Goal: Information Seeking & Learning: Learn about a topic

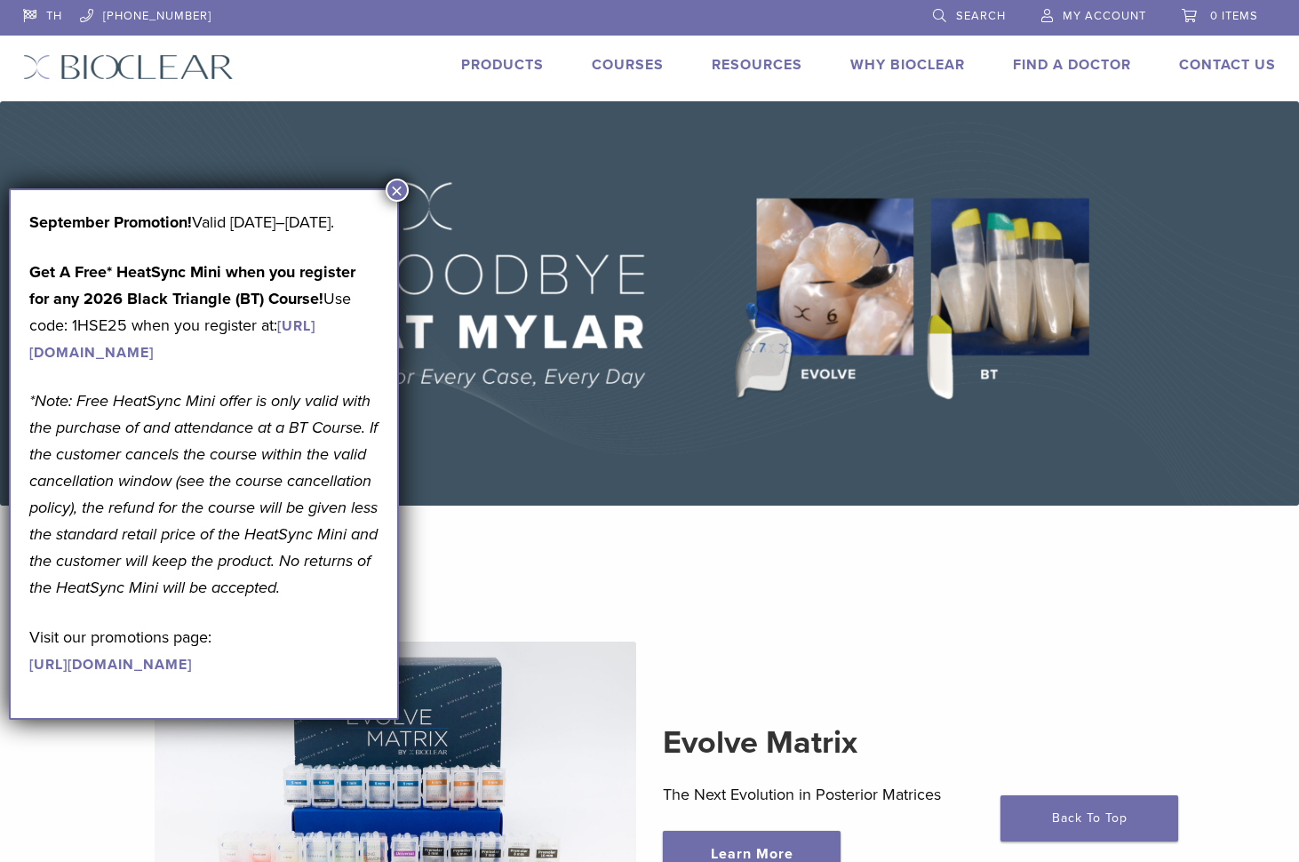
click at [495, 64] on link "Products" at bounding box center [502, 65] width 83 height 18
click at [515, 64] on link "Products" at bounding box center [502, 65] width 83 height 18
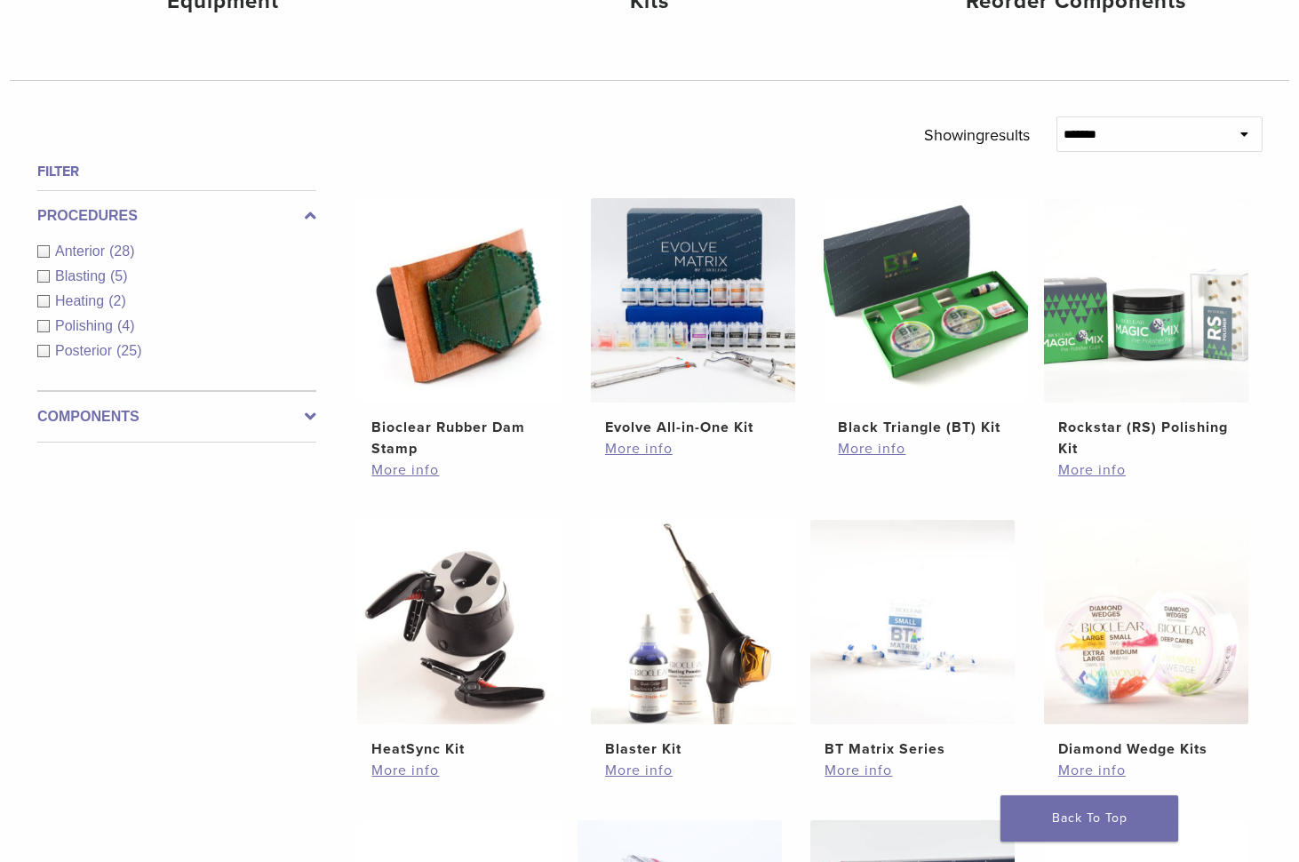
scroll to position [439, 0]
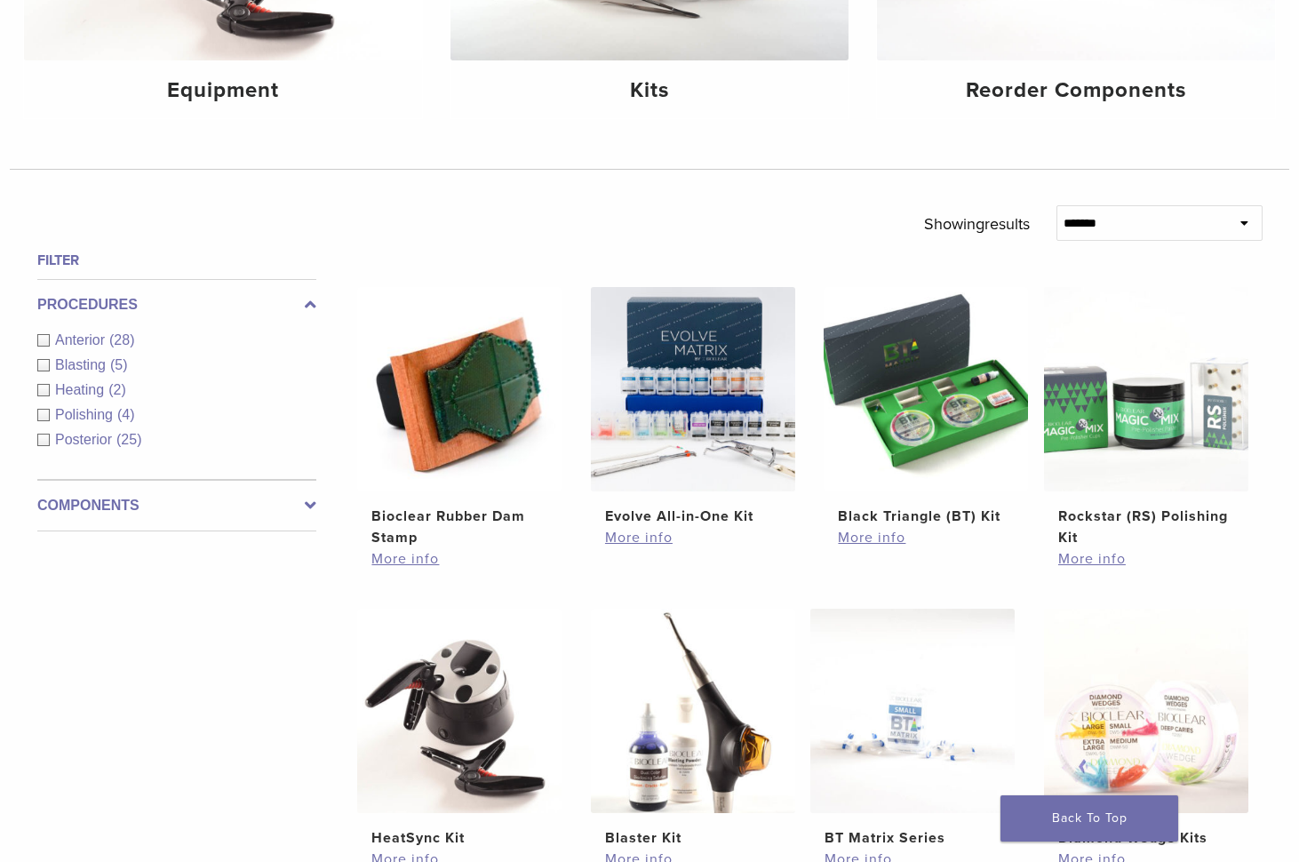
click at [125, 338] on span "(28)" at bounding box center [121, 339] width 25 height 15
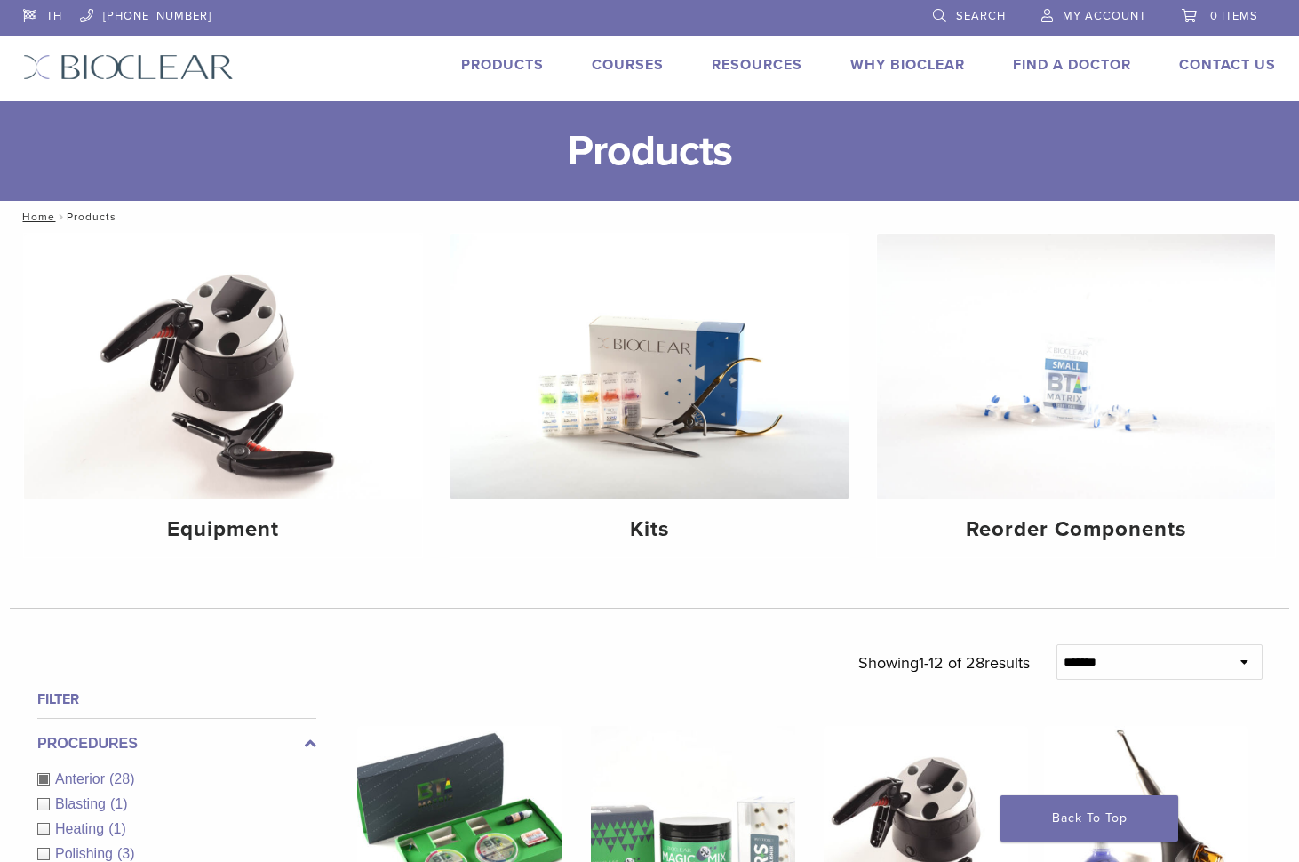
click at [978, 12] on span "Search" at bounding box center [981, 16] width 50 height 14
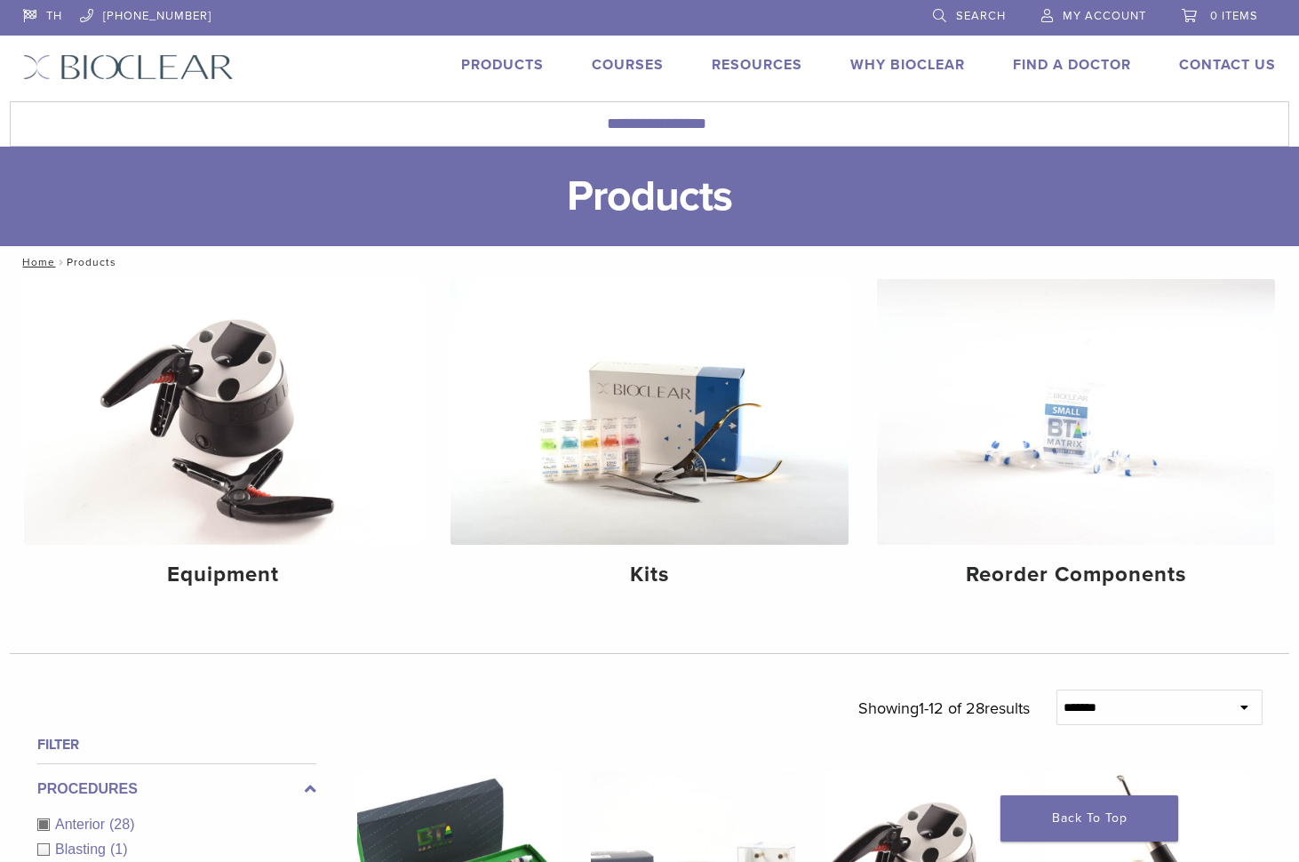
click at [938, 8] on link "Search" at bounding box center [969, 13] width 73 height 27
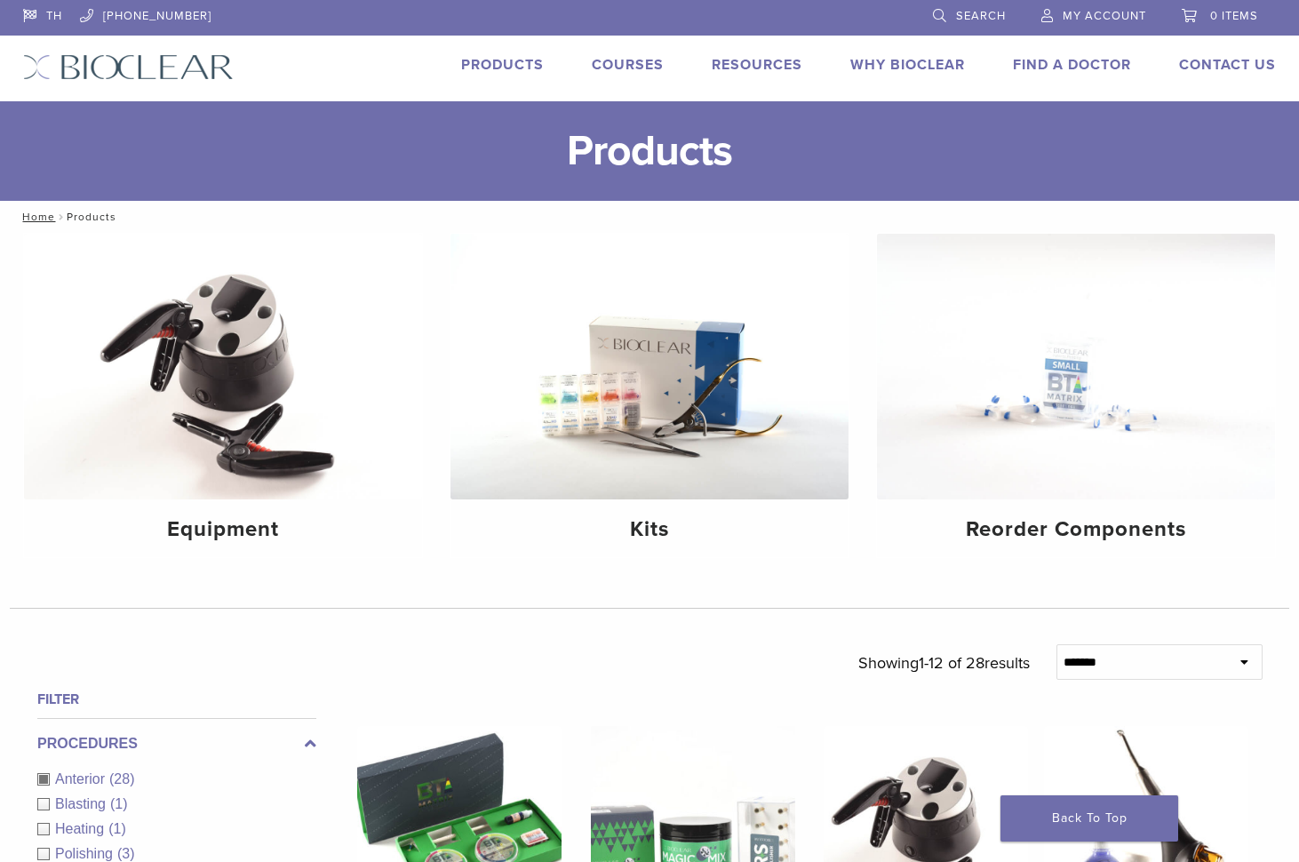
click at [938, 20] on link "Search" at bounding box center [969, 13] width 73 height 27
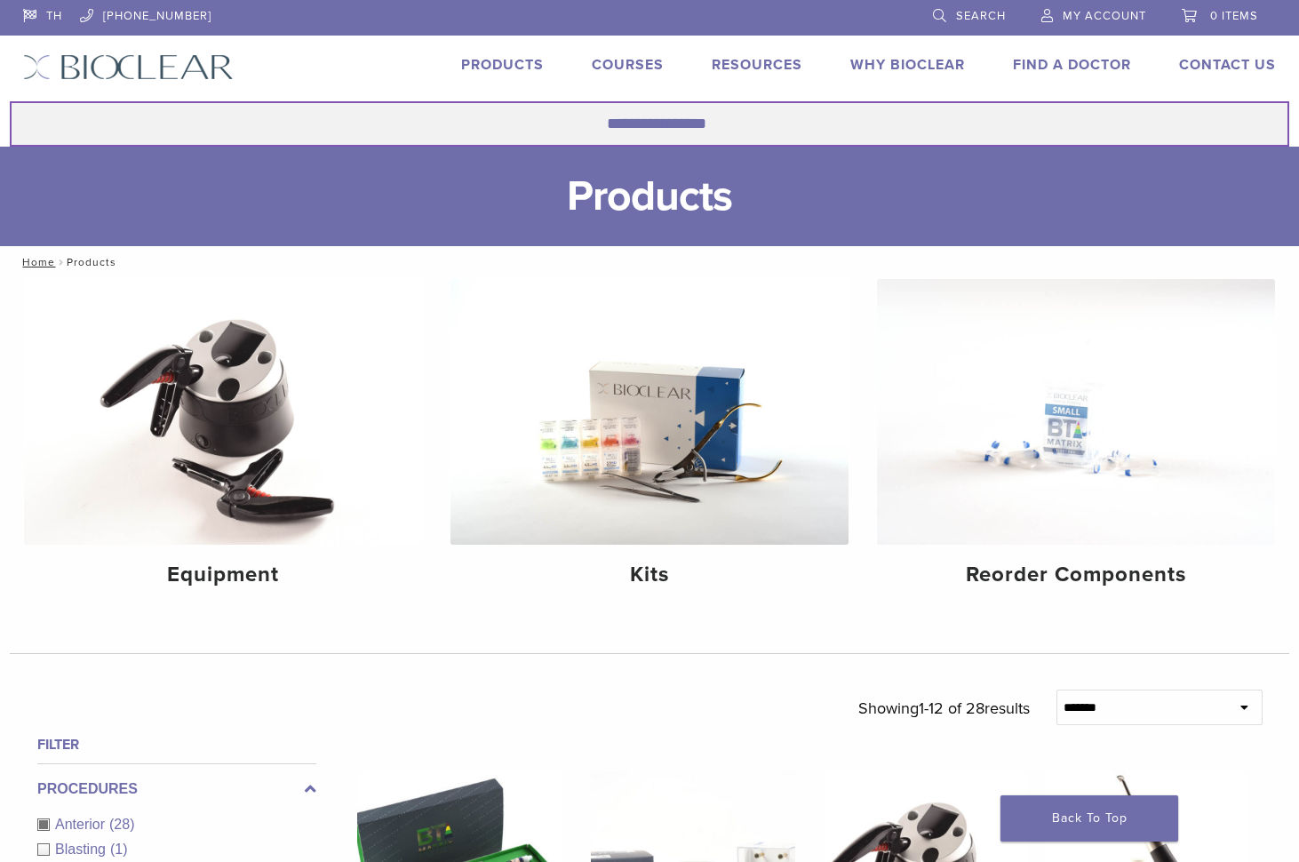
click at [718, 133] on input "Search for:" at bounding box center [650, 123] width 1280 height 45
paste input "**********"
type input "**********"
click at [9, 100] on button "Search" at bounding box center [9, 100] width 1 height 1
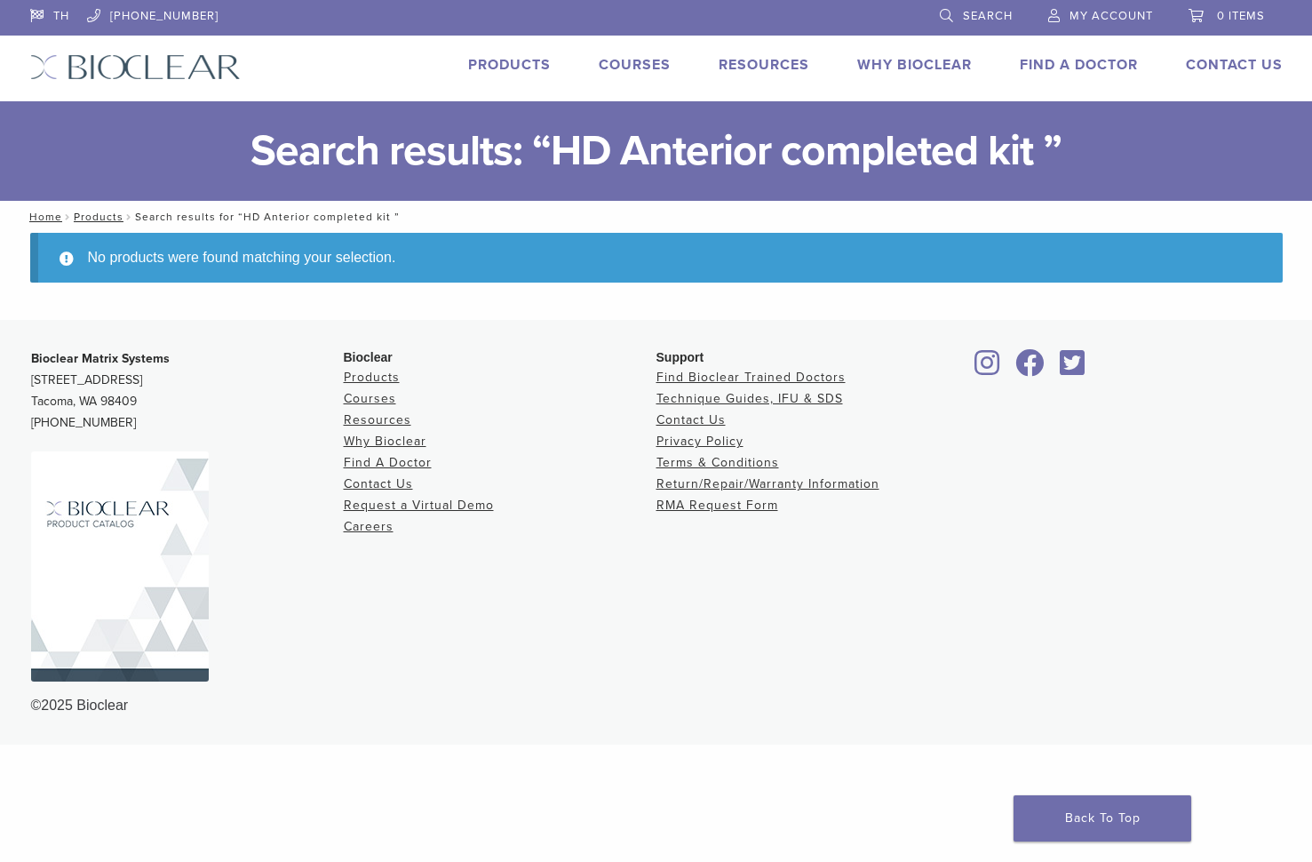
click at [544, 72] on link "Products" at bounding box center [509, 65] width 83 height 18
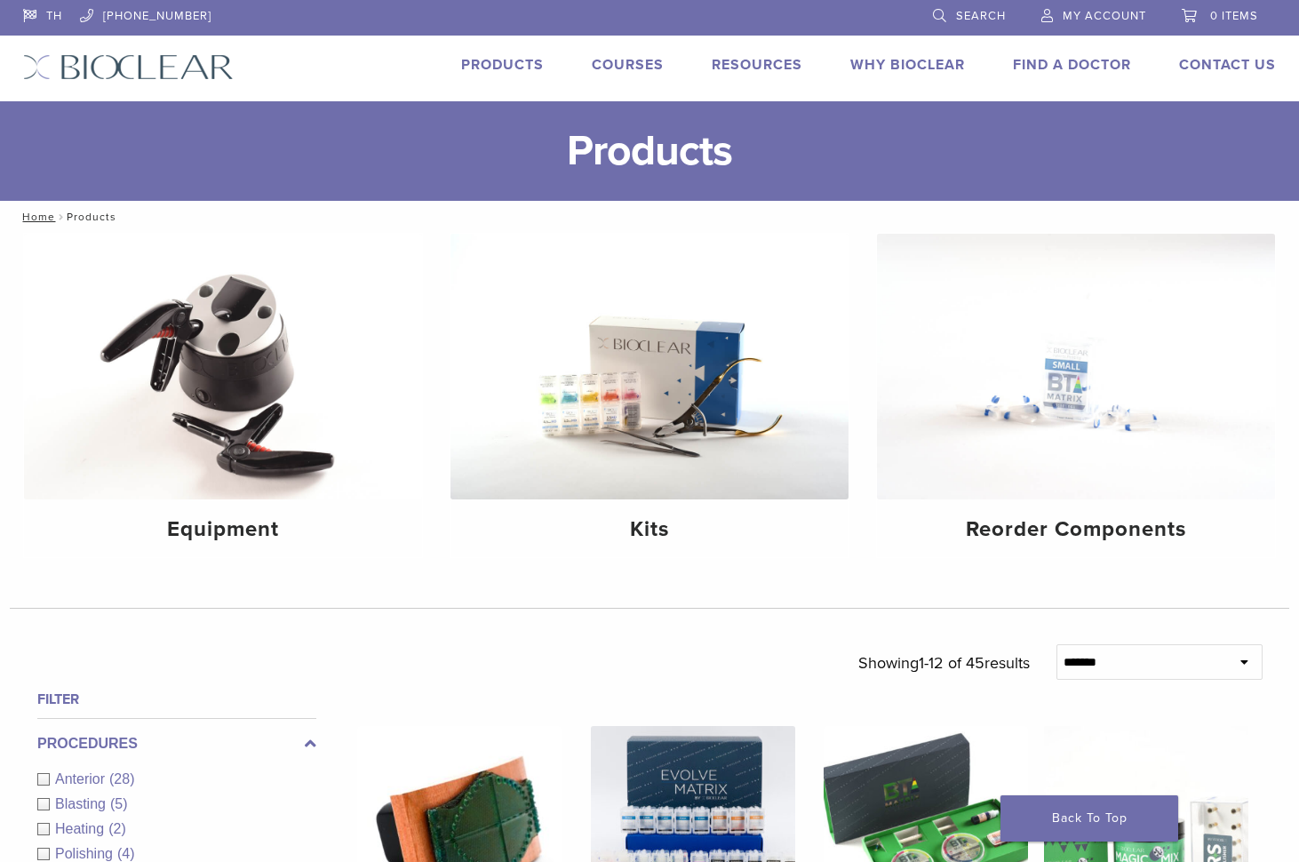
scroll to position [355, 0]
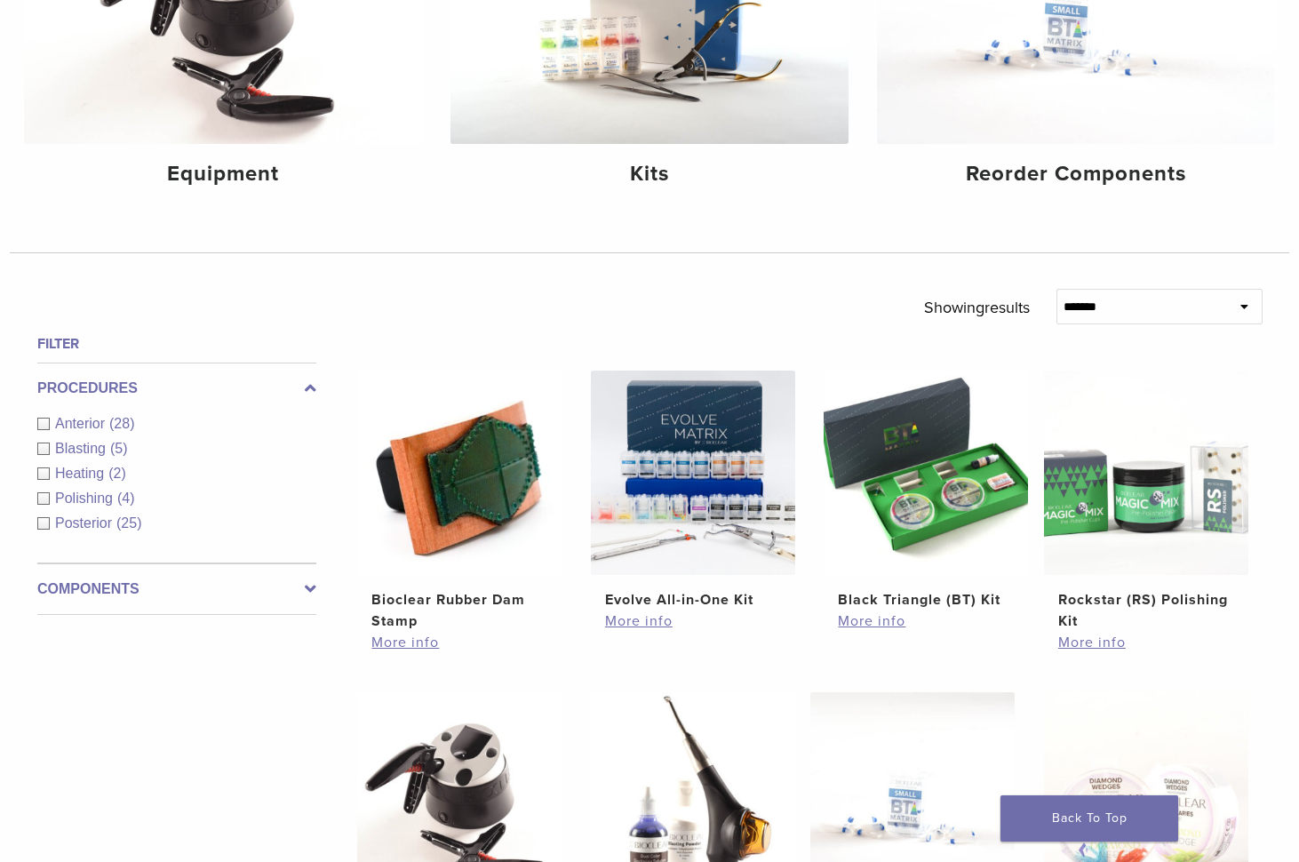
drag, startPoint x: 1141, startPoint y: 299, endPoint x: 1072, endPoint y: 304, distance: 69.5
click at [1072, 304] on select "**********" at bounding box center [1160, 307] width 207 height 36
click at [850, 291] on div "**********" at bounding box center [810, 314] width 960 height 50
click at [105, 423] on span "Anterior" at bounding box center [82, 423] width 54 height 15
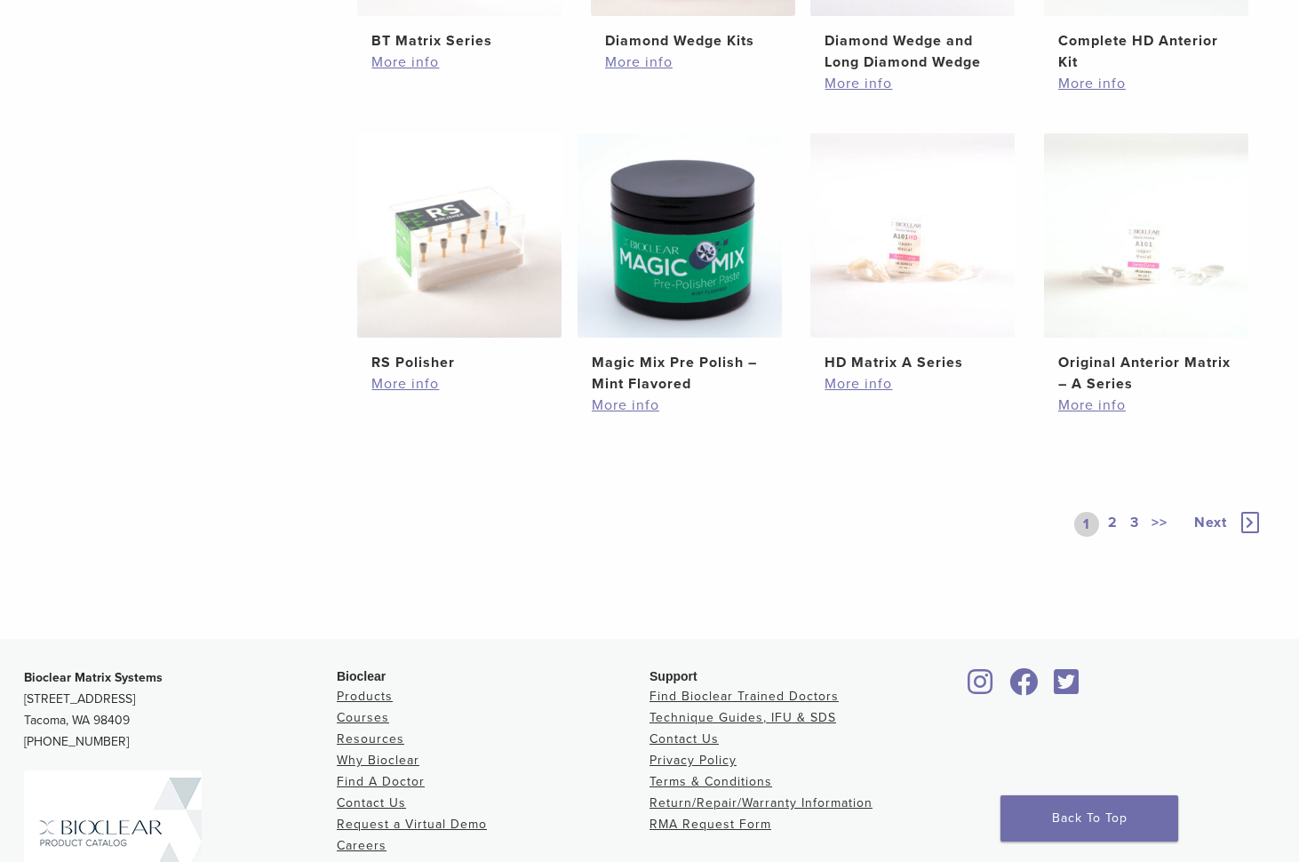
scroll to position [1244, 0]
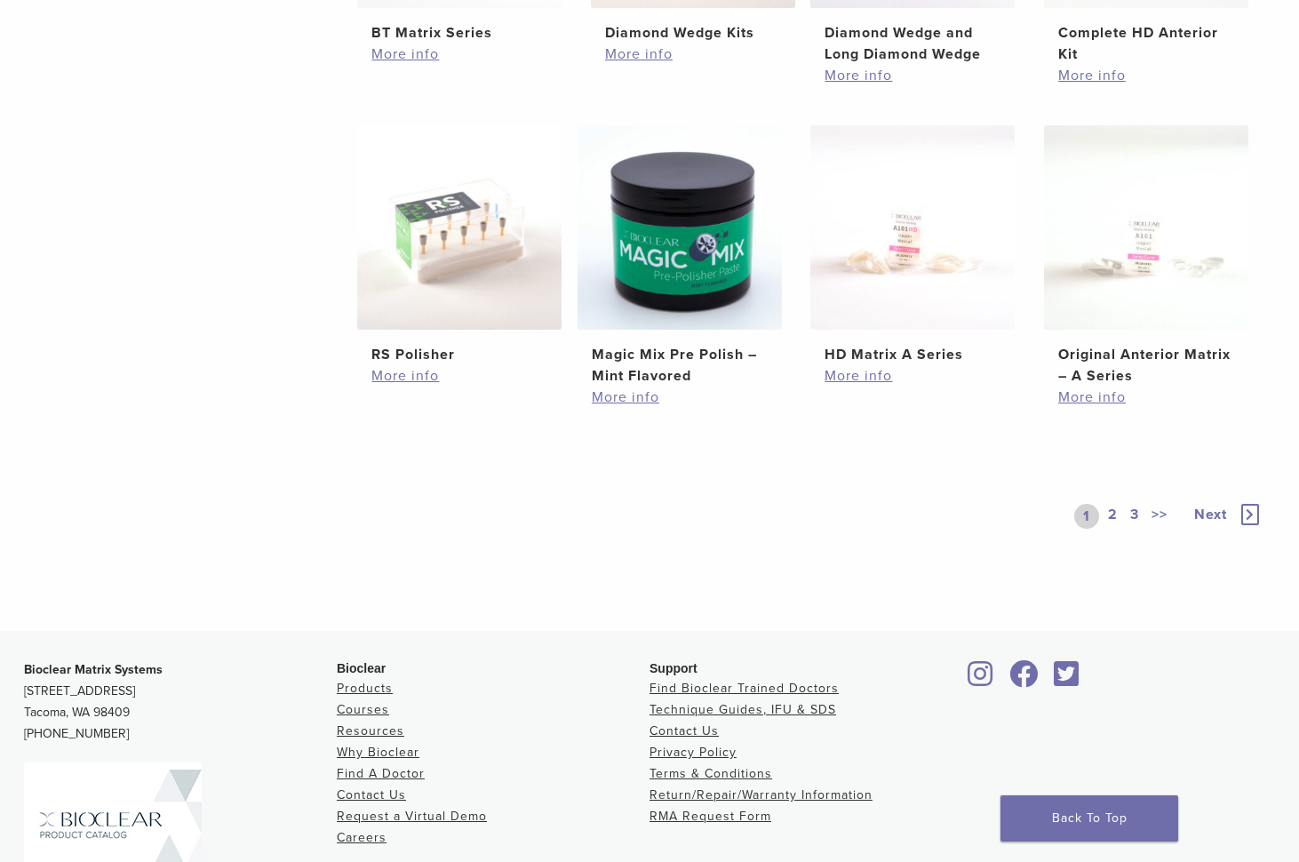
click at [1113, 513] on link "2" at bounding box center [1113, 516] width 17 height 25
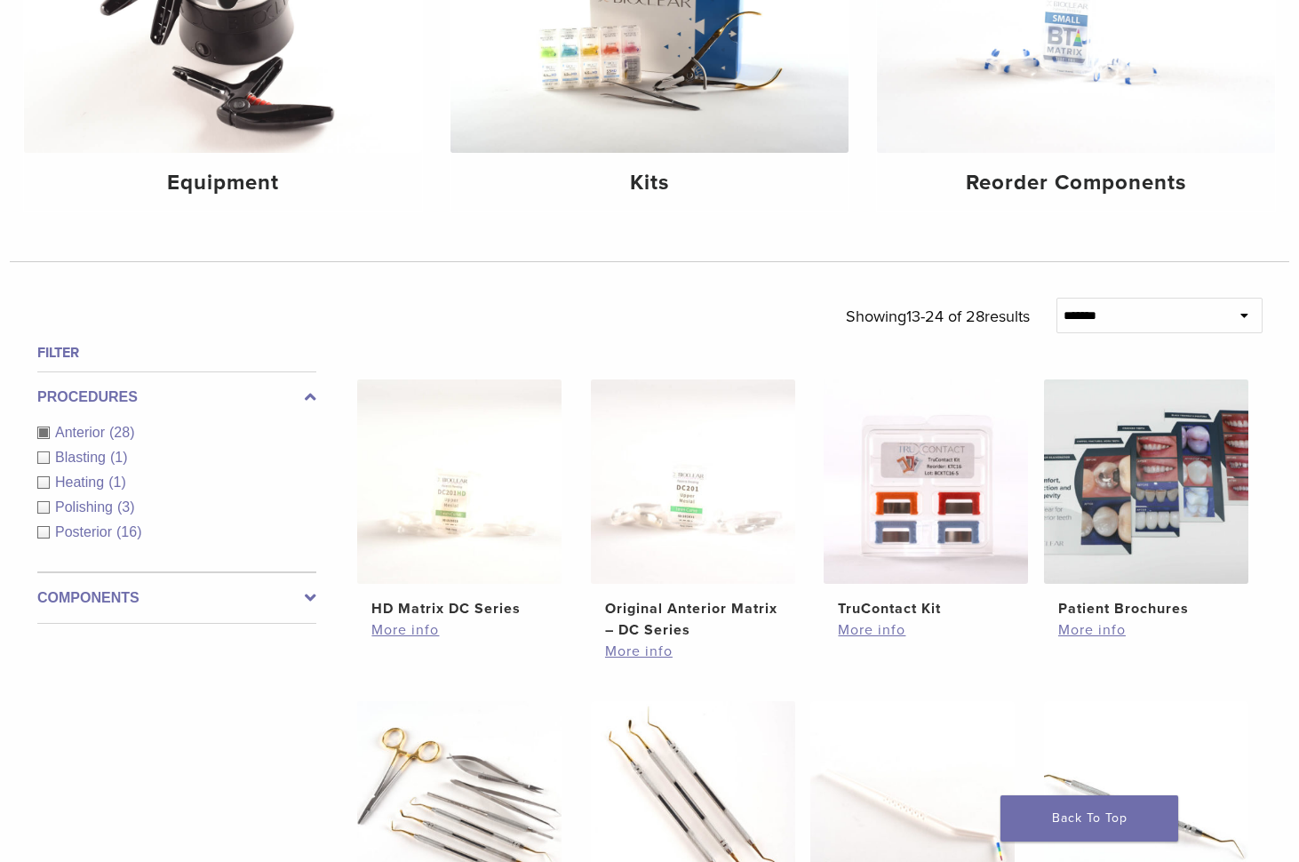
scroll to position [355, 0]
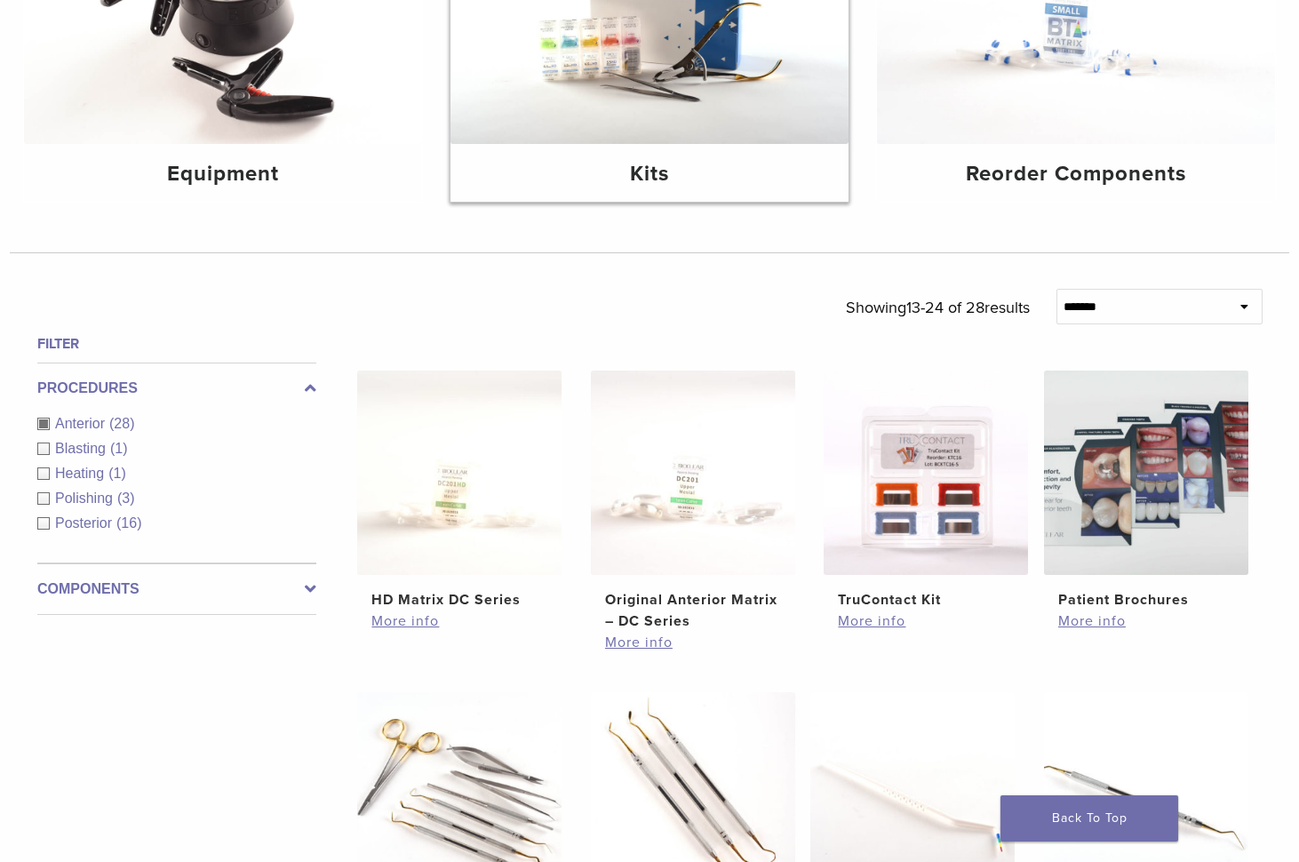
click at [714, 115] on img at bounding box center [650, 11] width 398 height 266
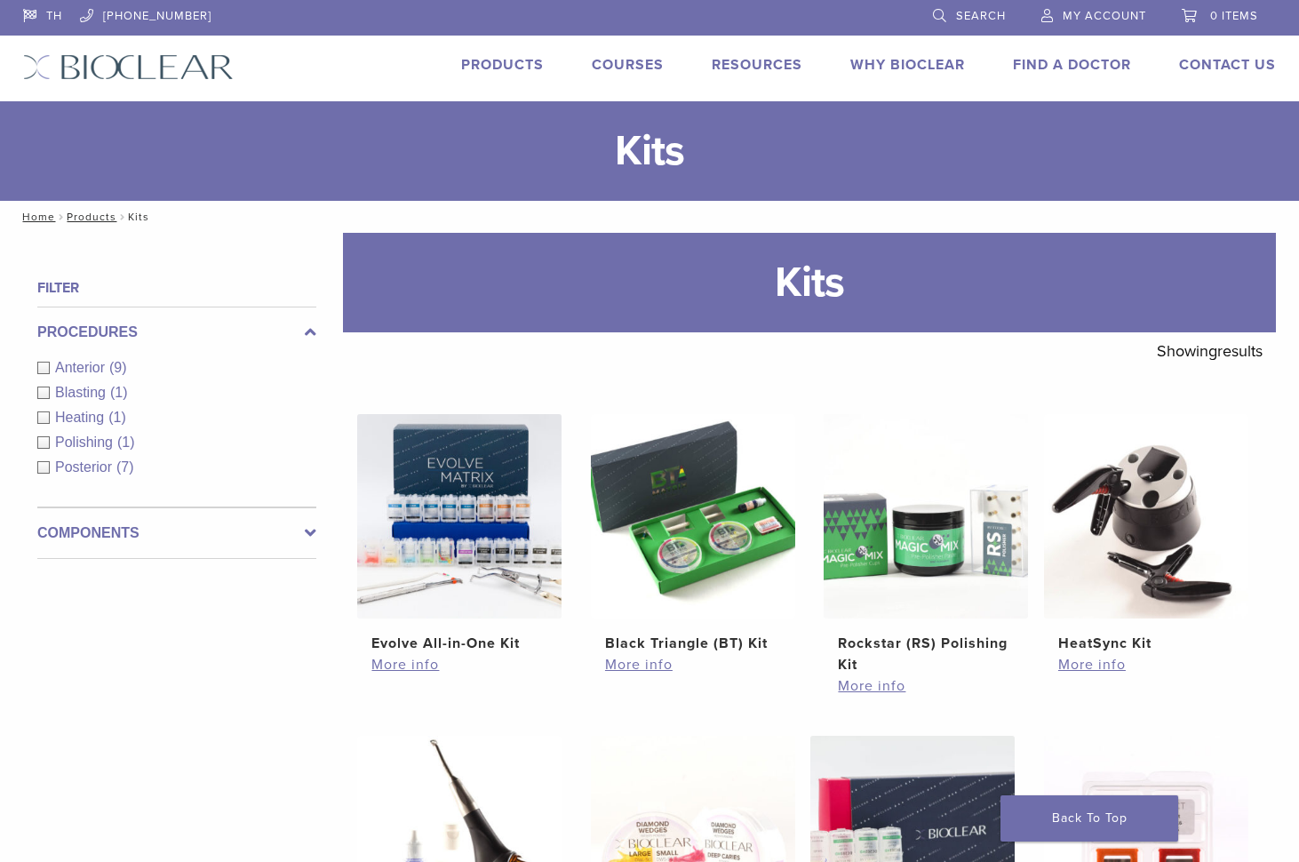
click at [978, 9] on span "Search" at bounding box center [981, 16] width 50 height 14
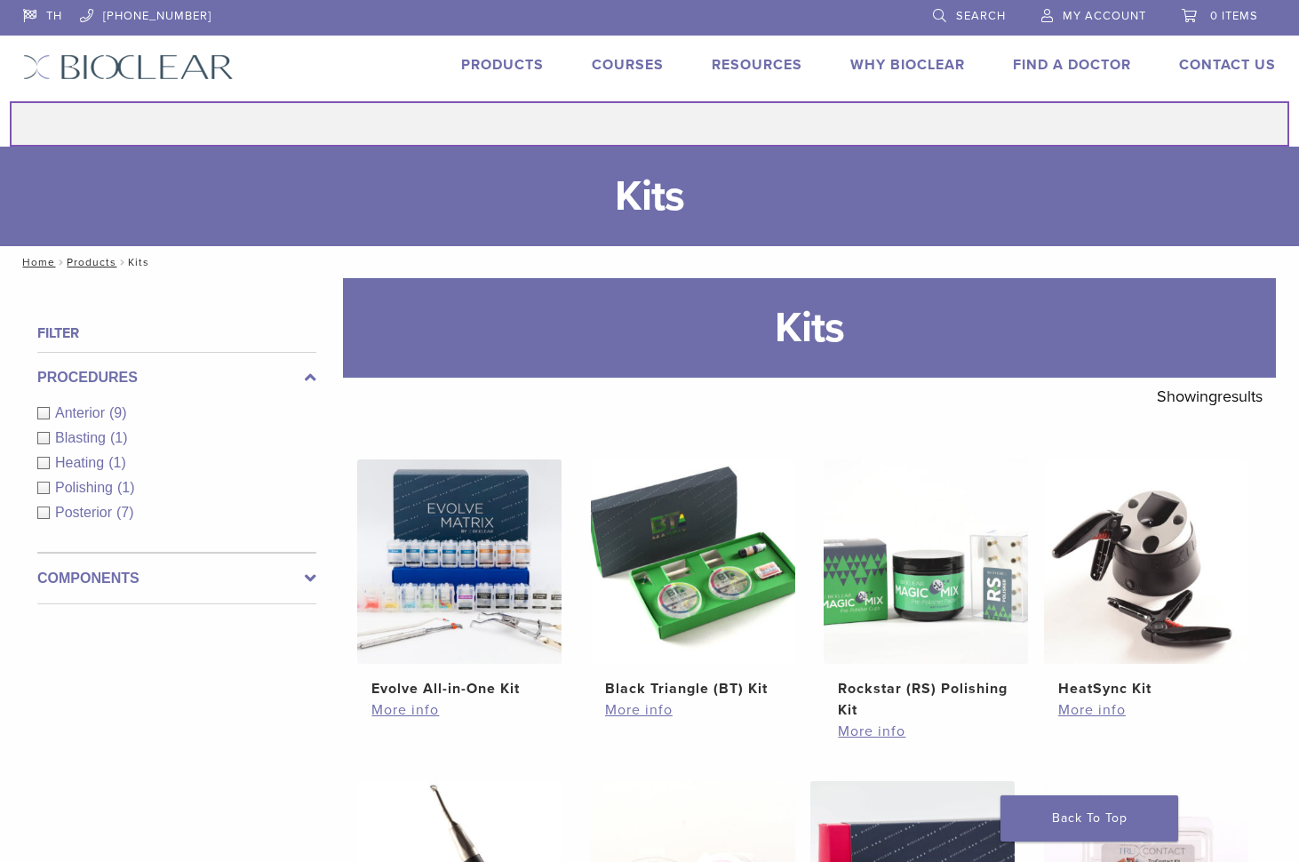
click at [734, 118] on input "Search for:" at bounding box center [650, 123] width 1280 height 45
paste input "******"
type input "******"
click at [9, 100] on button "Search" at bounding box center [9, 100] width 1 height 1
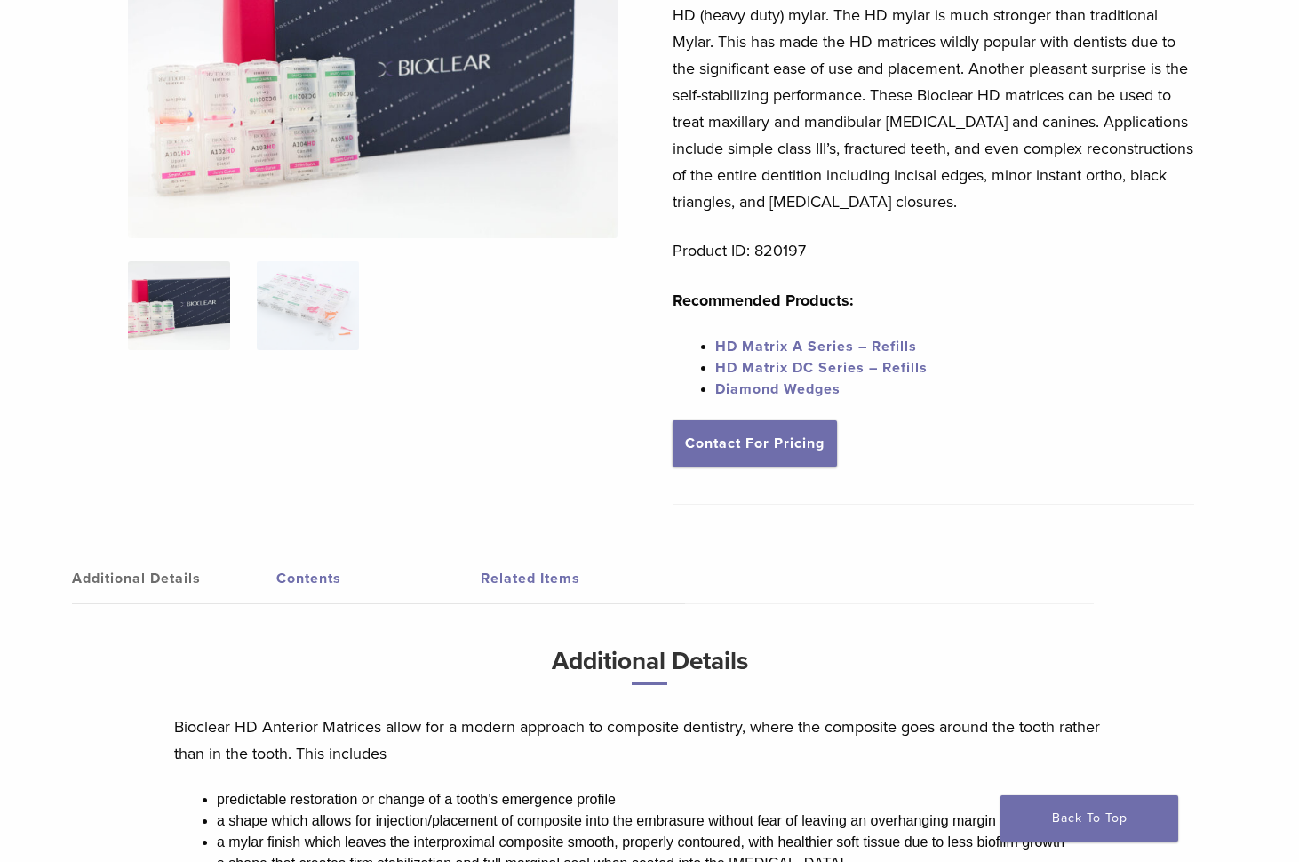
scroll to position [89, 0]
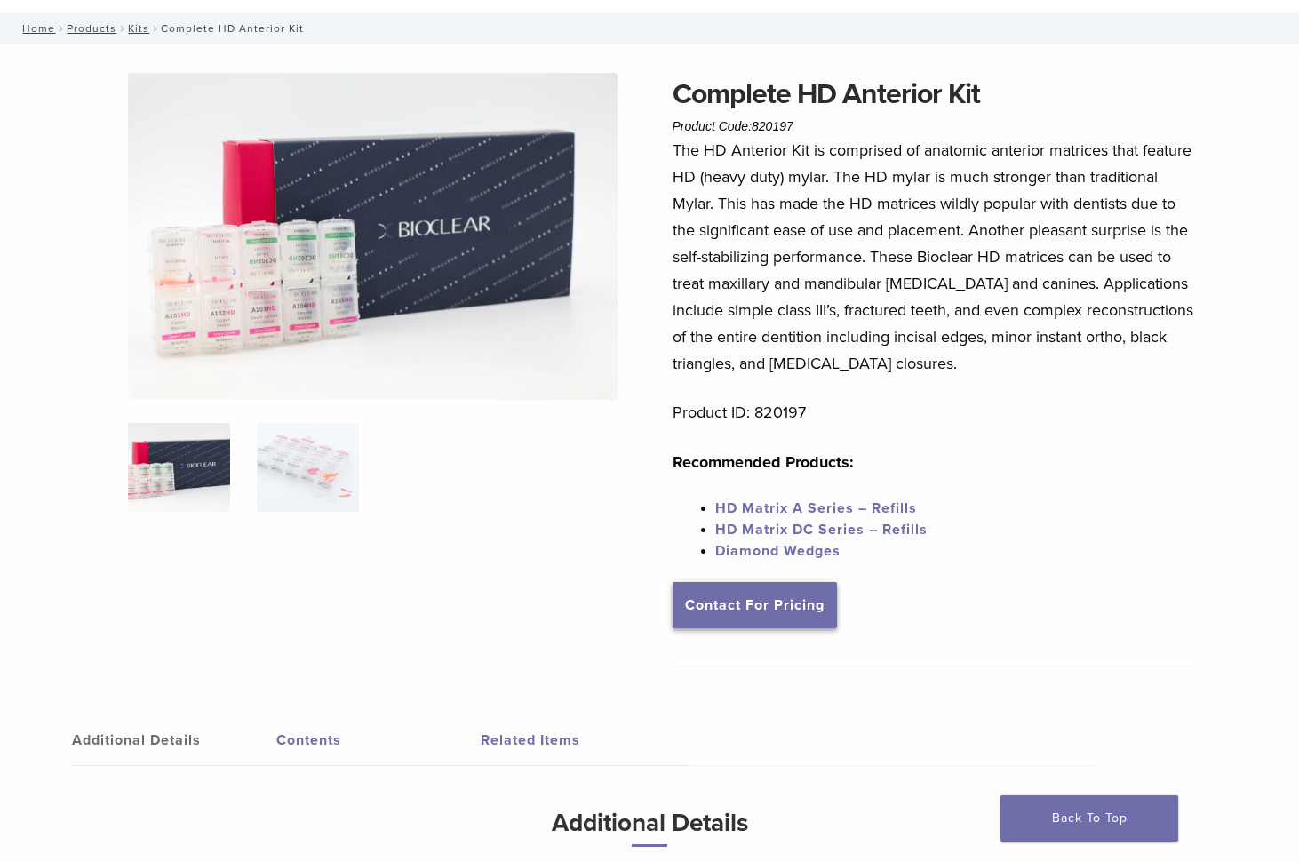
click at [785, 616] on link "Contact For Pricing" at bounding box center [755, 605] width 164 height 46
click at [490, 169] on img at bounding box center [373, 236] width 491 height 327
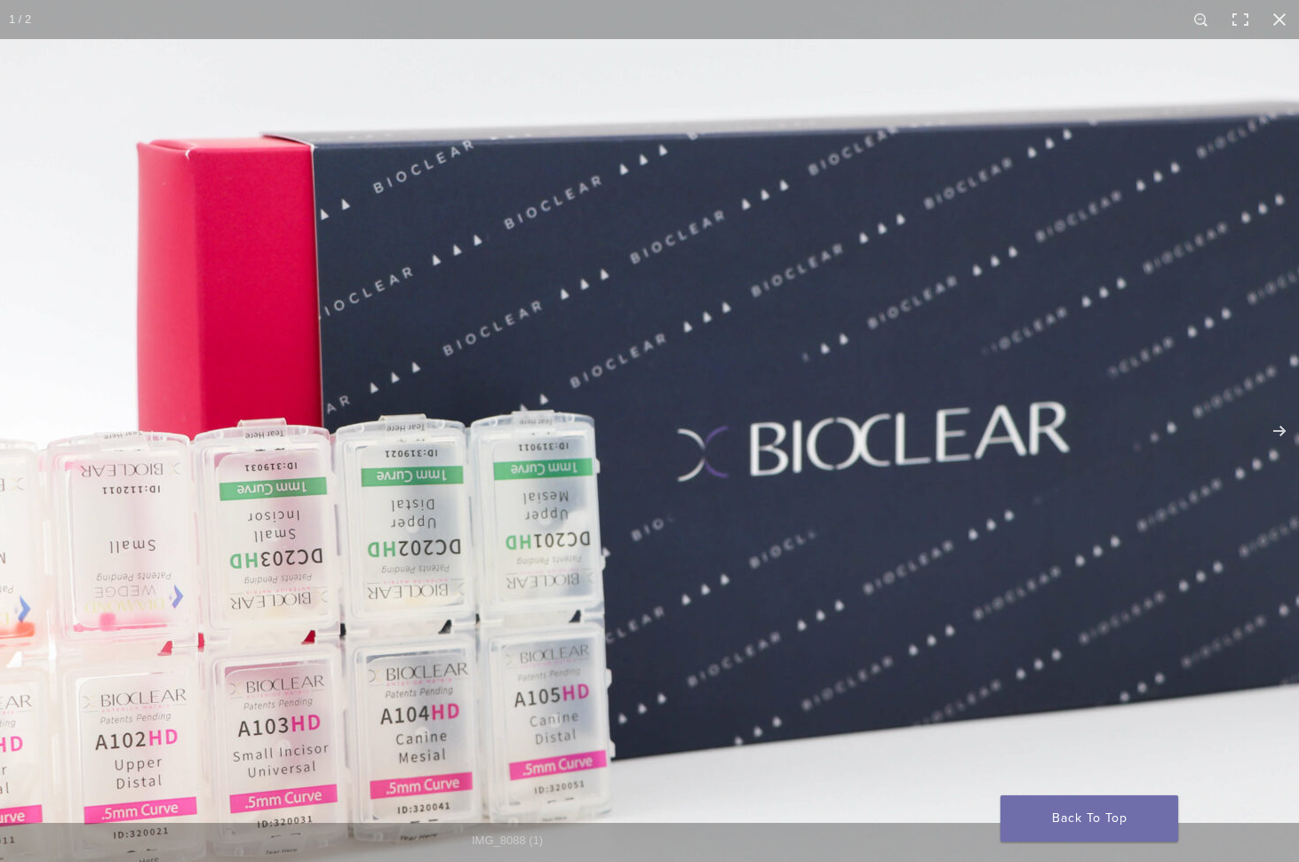
scroll to position [0, 0]
click at [1201, 17] on button "Zoom in/out" at bounding box center [1201, 19] width 39 height 39
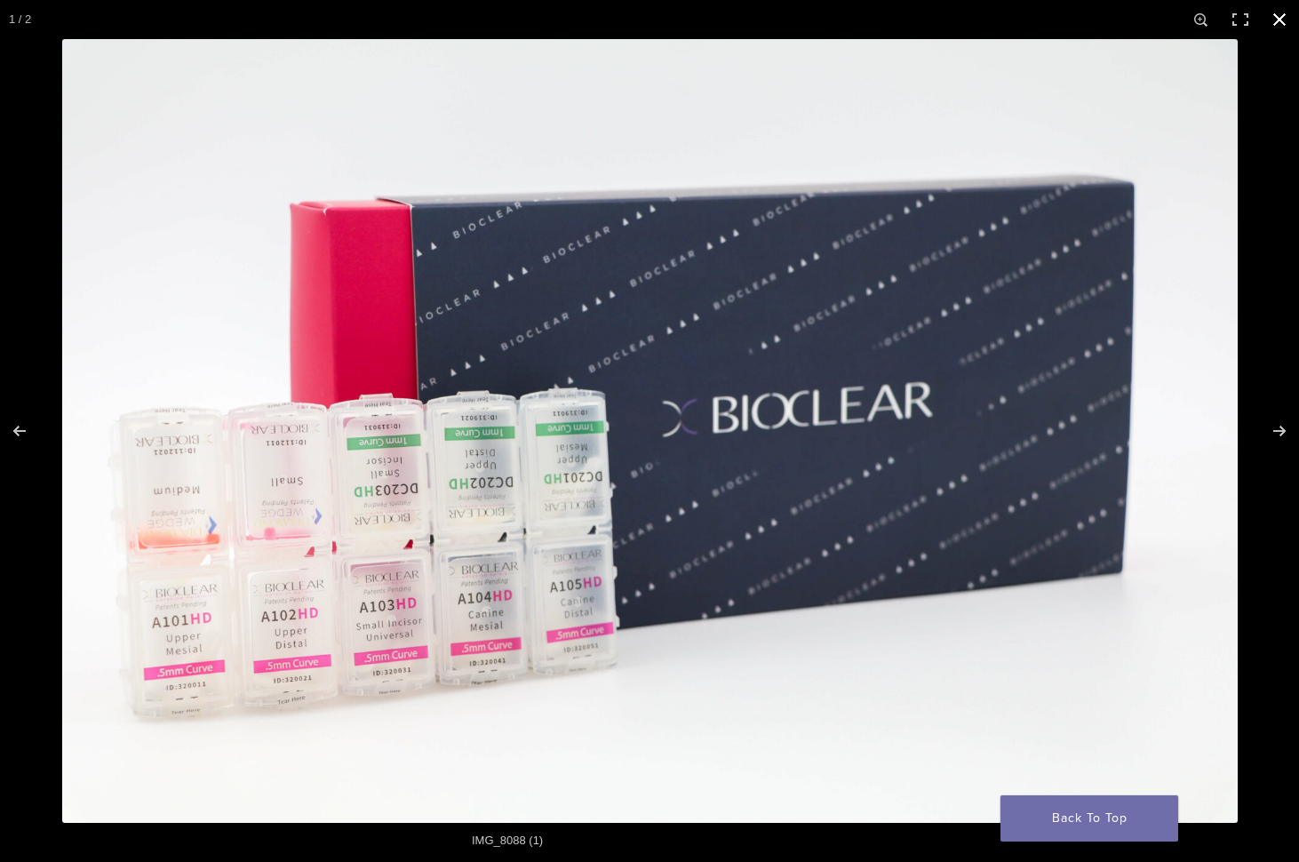
click at [1272, 20] on button "Close (Esc)" at bounding box center [1279, 19] width 39 height 39
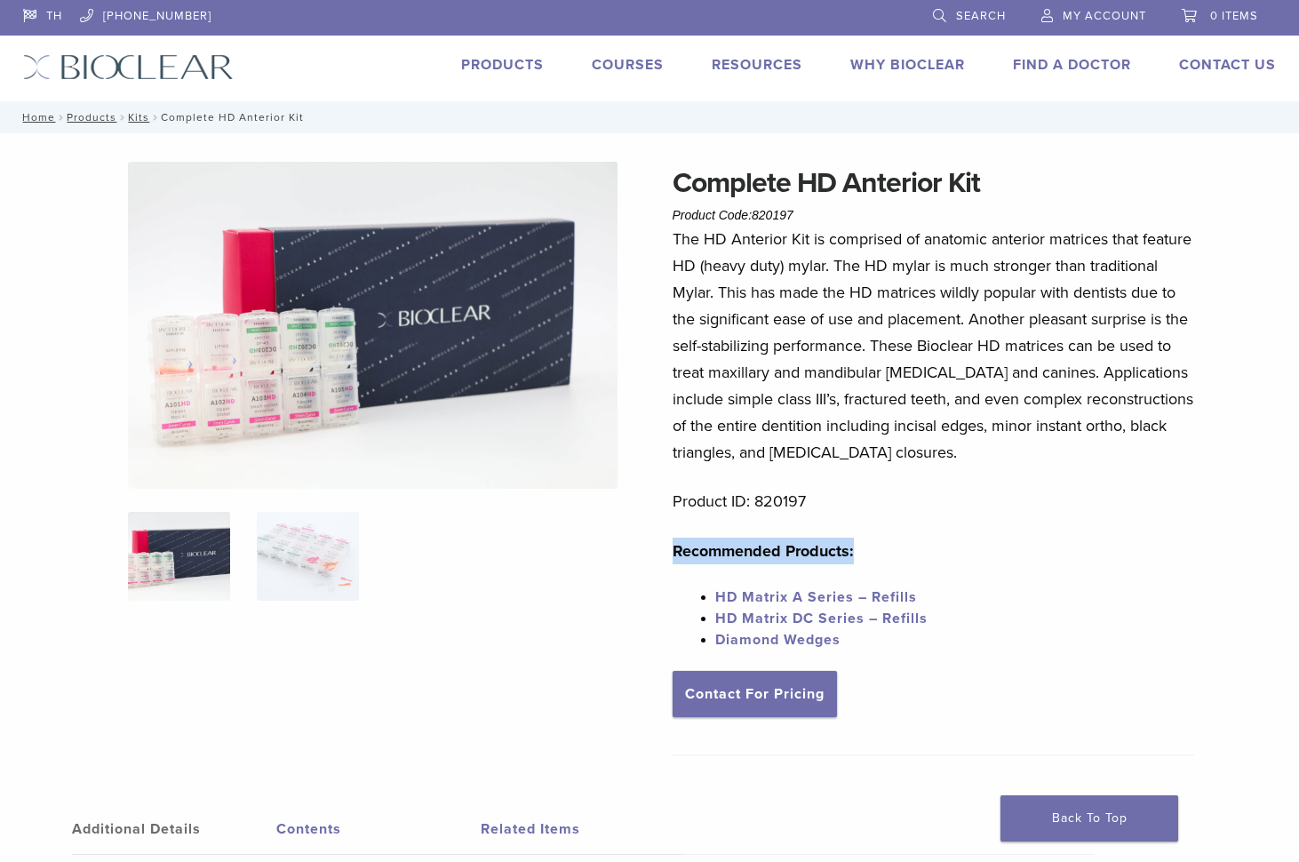
drag, startPoint x: 665, startPoint y: 547, endPoint x: 901, endPoint y: 551, distance: 236.4
click at [901, 551] on div "Complete HD Anterior Kit Product Code: 820197 $ 329.28 Complete HD Anterior Kit…" at bounding box center [650, 754] width 1280 height 1185
copy strong "Recommended Products:"
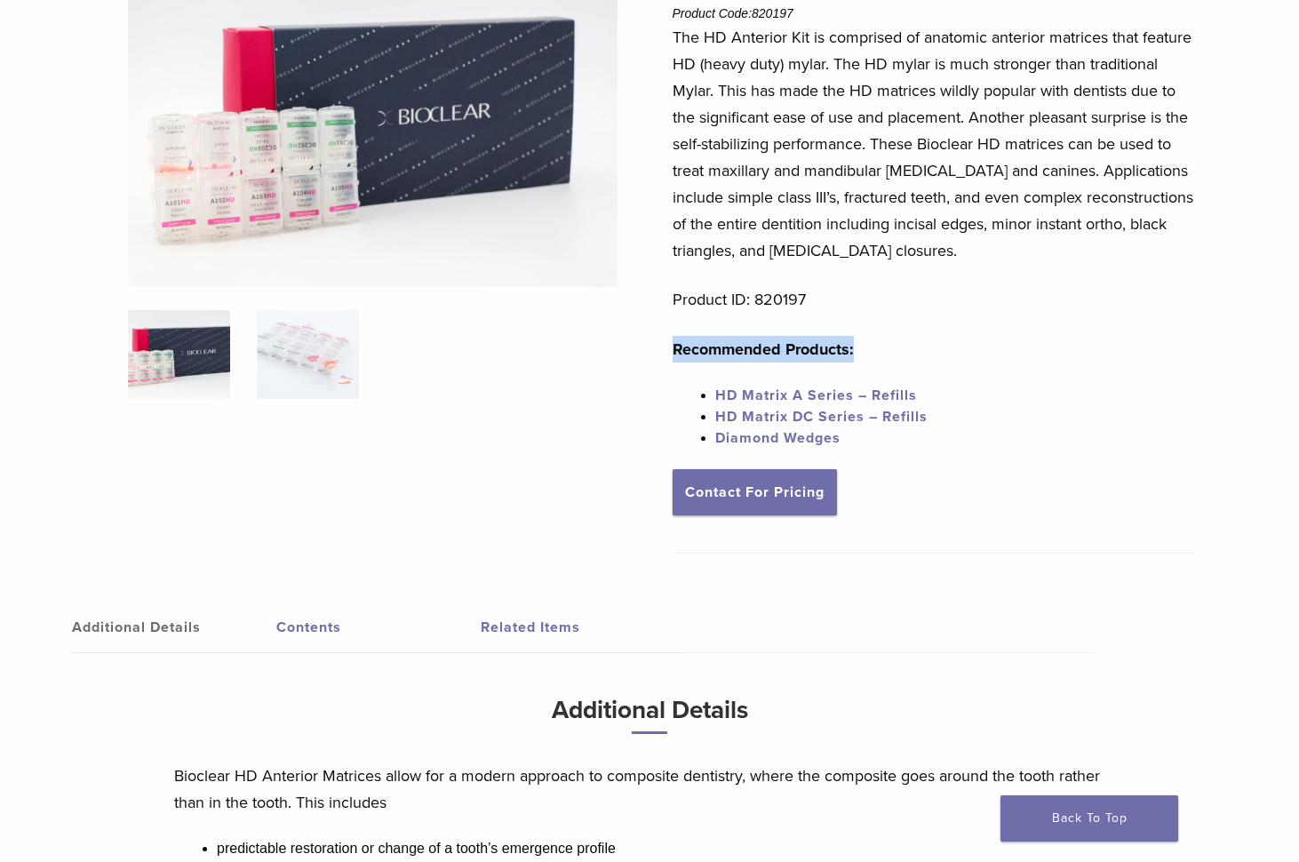
scroll to position [267, 0]
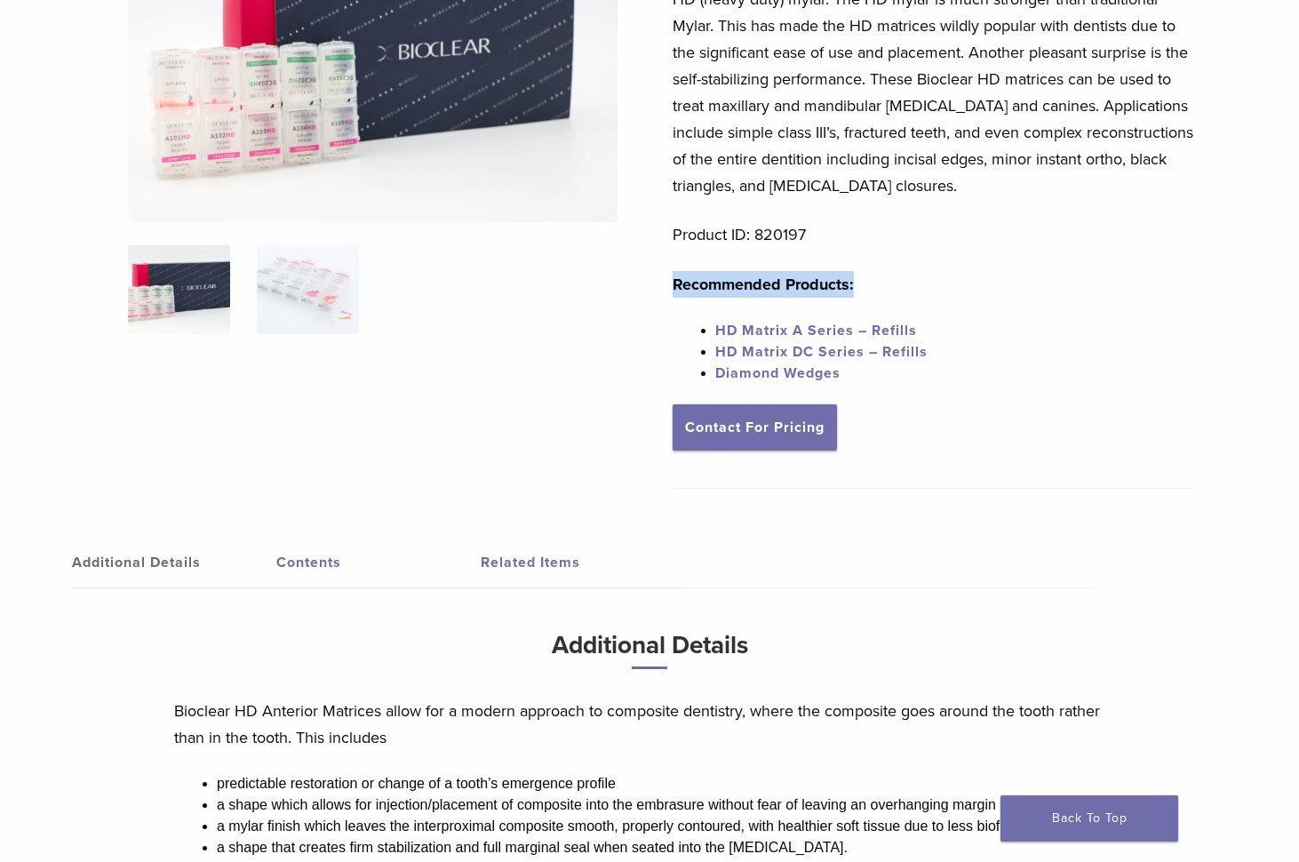
click at [876, 330] on link "HD Matrix A Series – Refills" at bounding box center [816, 331] width 202 height 18
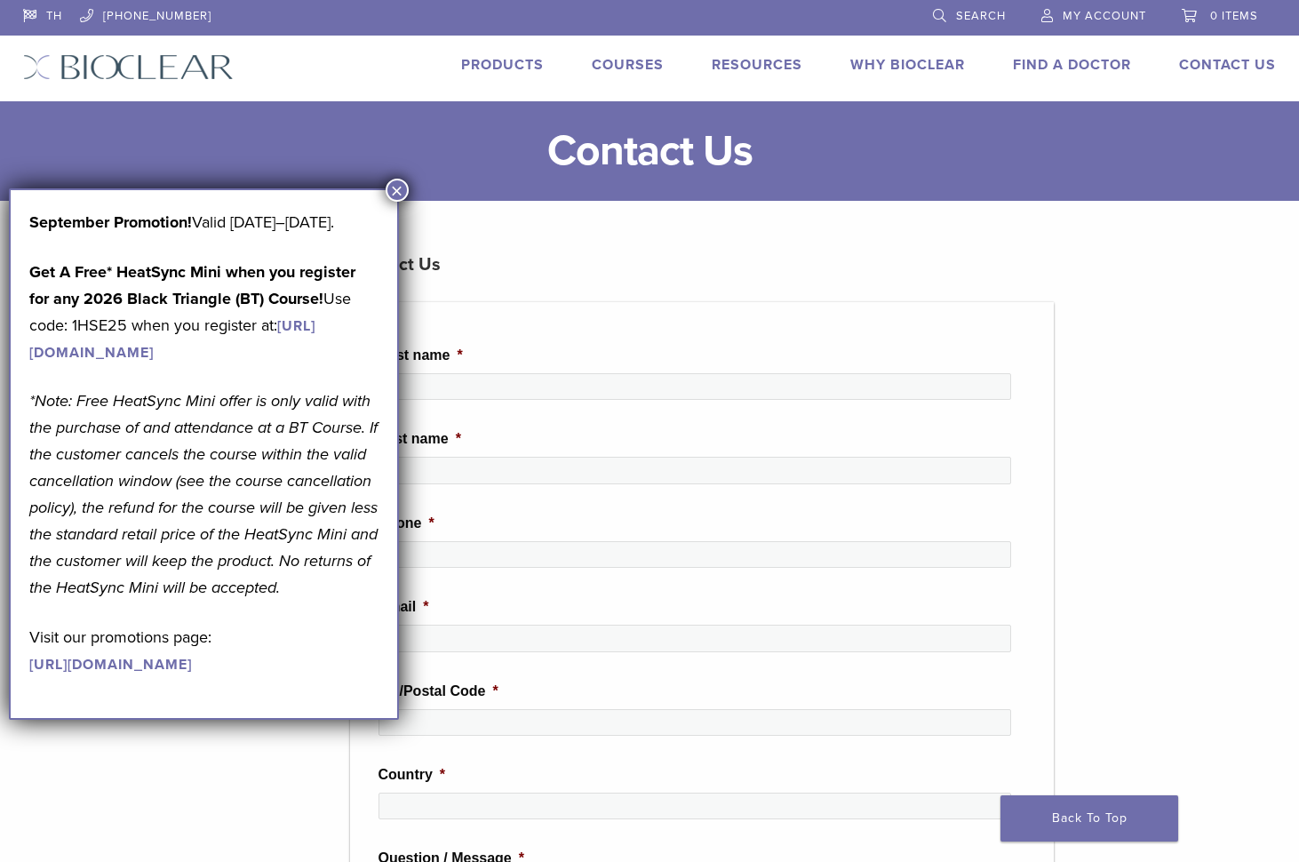
click at [850, 195] on div "Contact Us" at bounding box center [649, 151] width 1299 height 100
click at [398, 183] on button "×" at bounding box center [397, 190] width 23 height 23
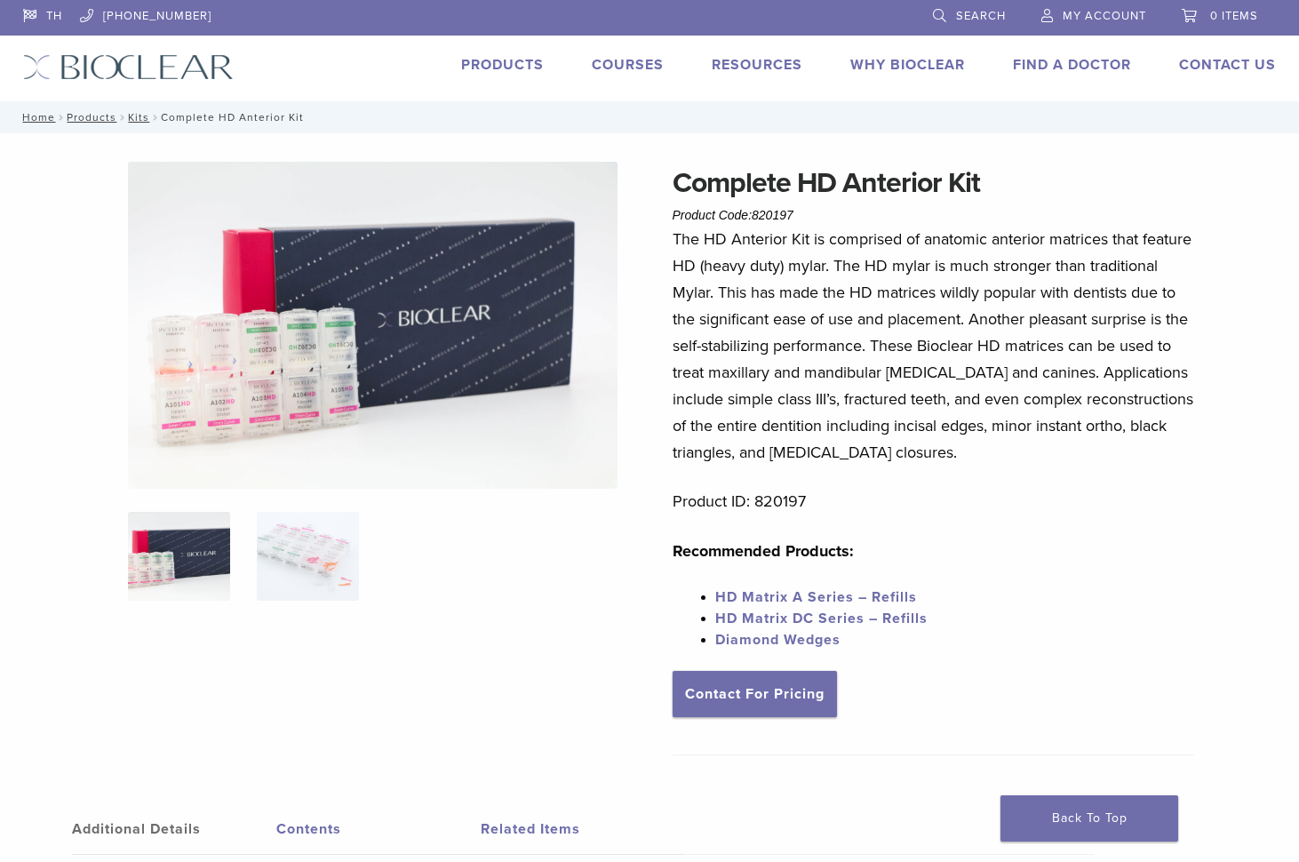
click at [497, 60] on link "Products" at bounding box center [502, 65] width 83 height 18
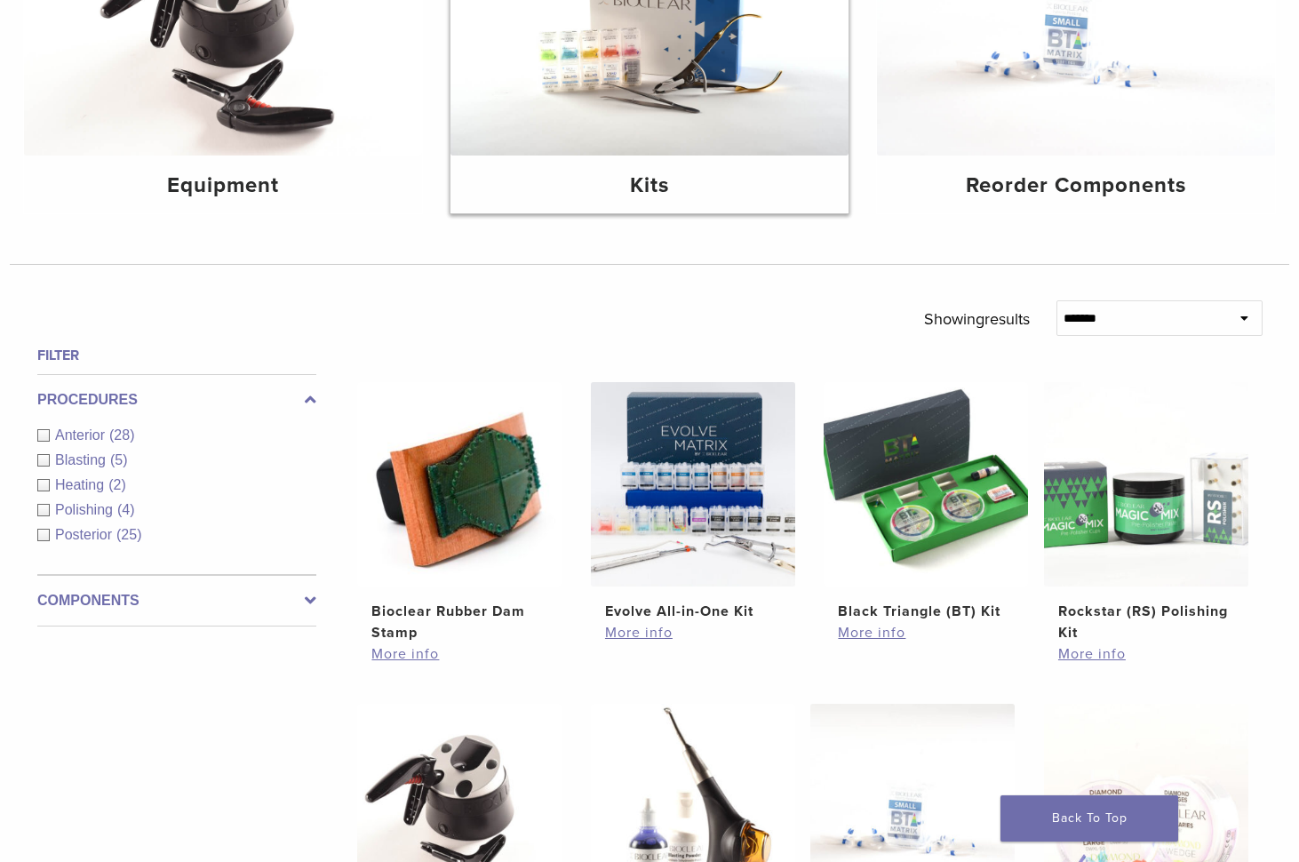
scroll to position [355, 0]
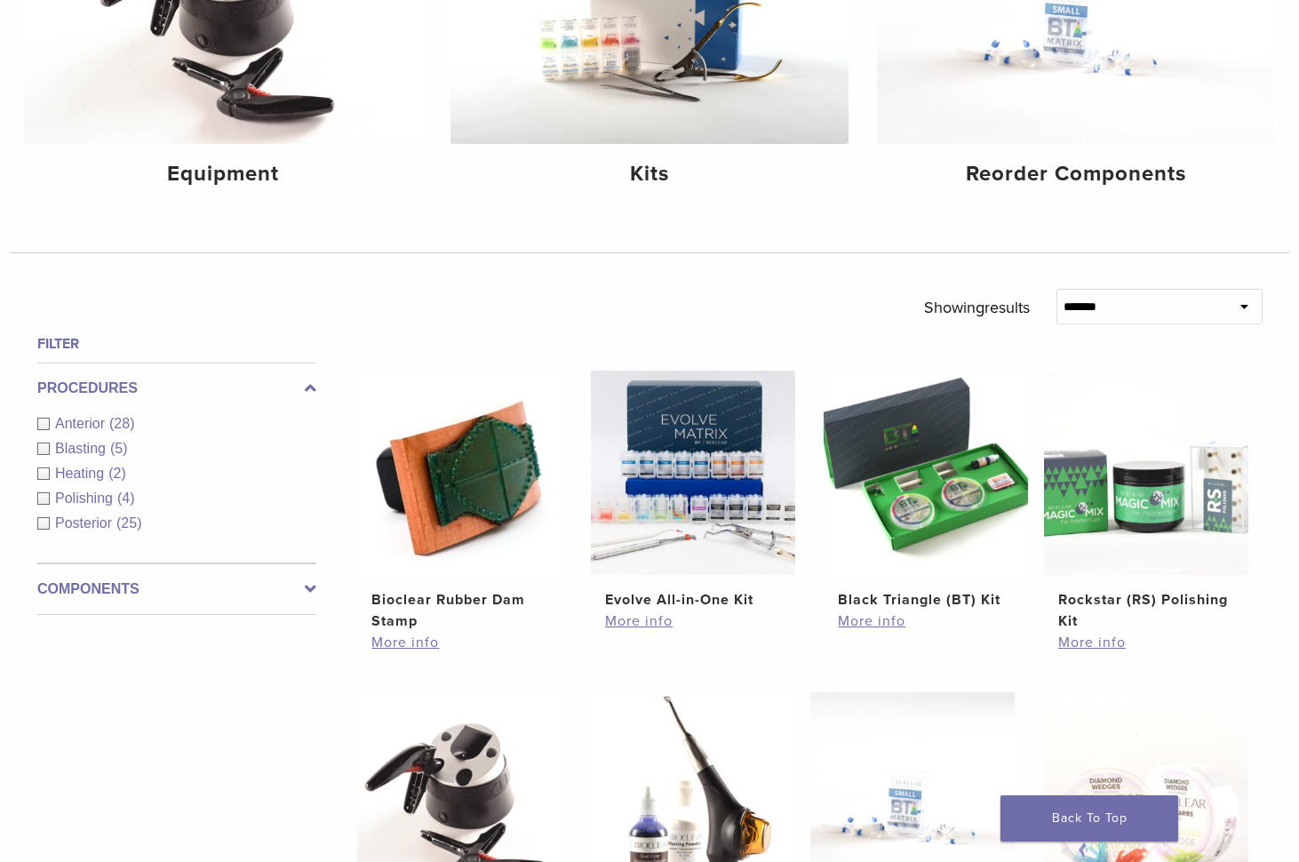
click at [1130, 300] on select "**********" at bounding box center [1160, 307] width 207 height 36
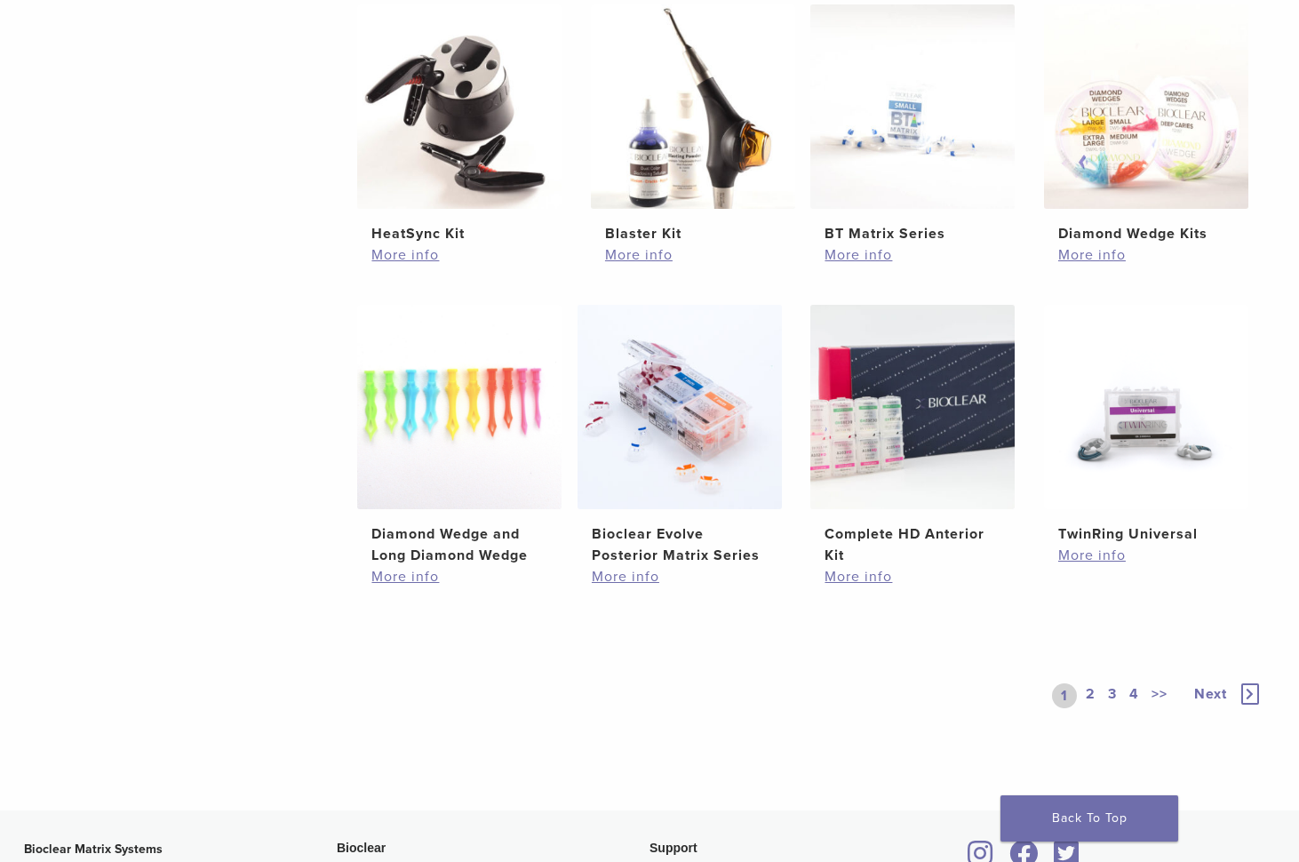
scroll to position [1066, 0]
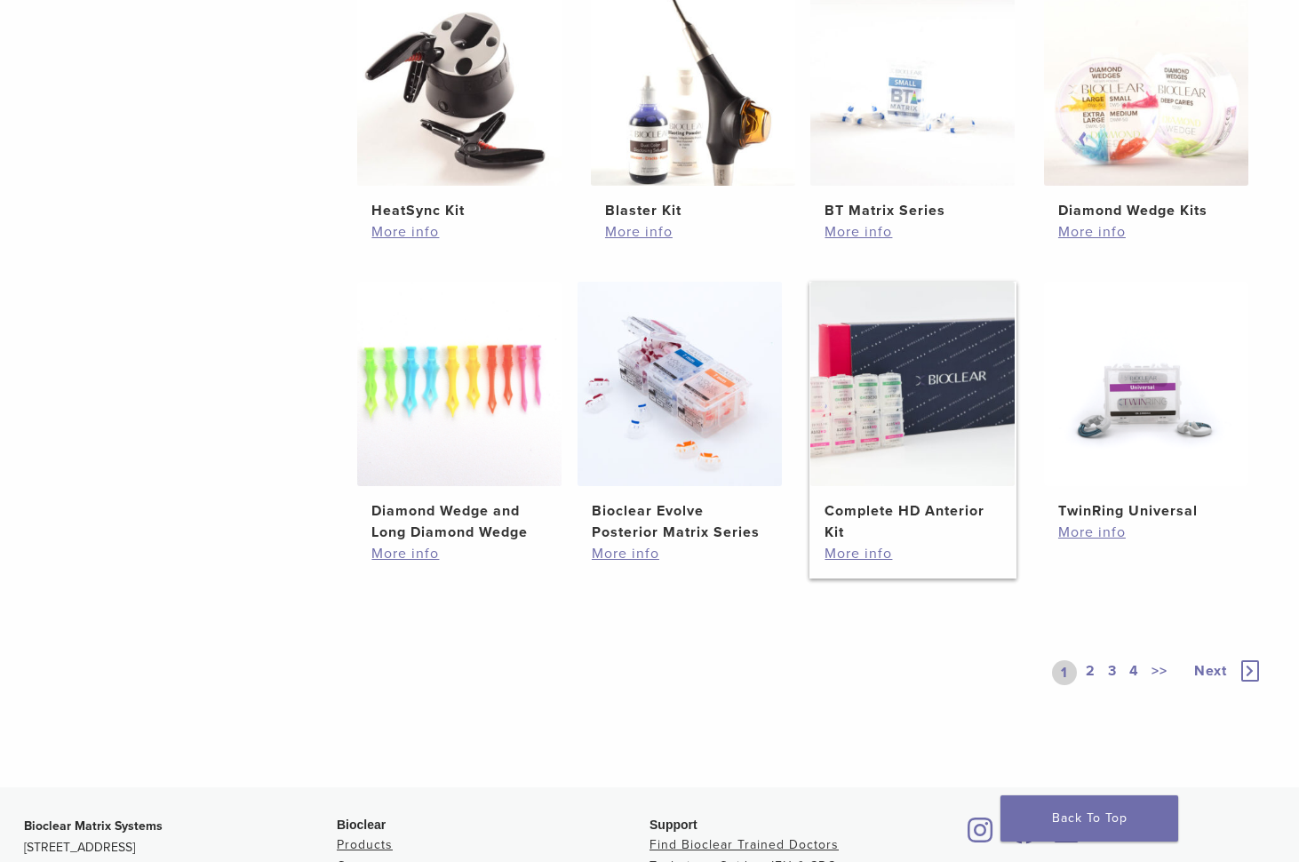
click at [951, 412] on img at bounding box center [912, 384] width 204 height 204
click at [862, 558] on link "More info" at bounding box center [913, 553] width 176 height 21
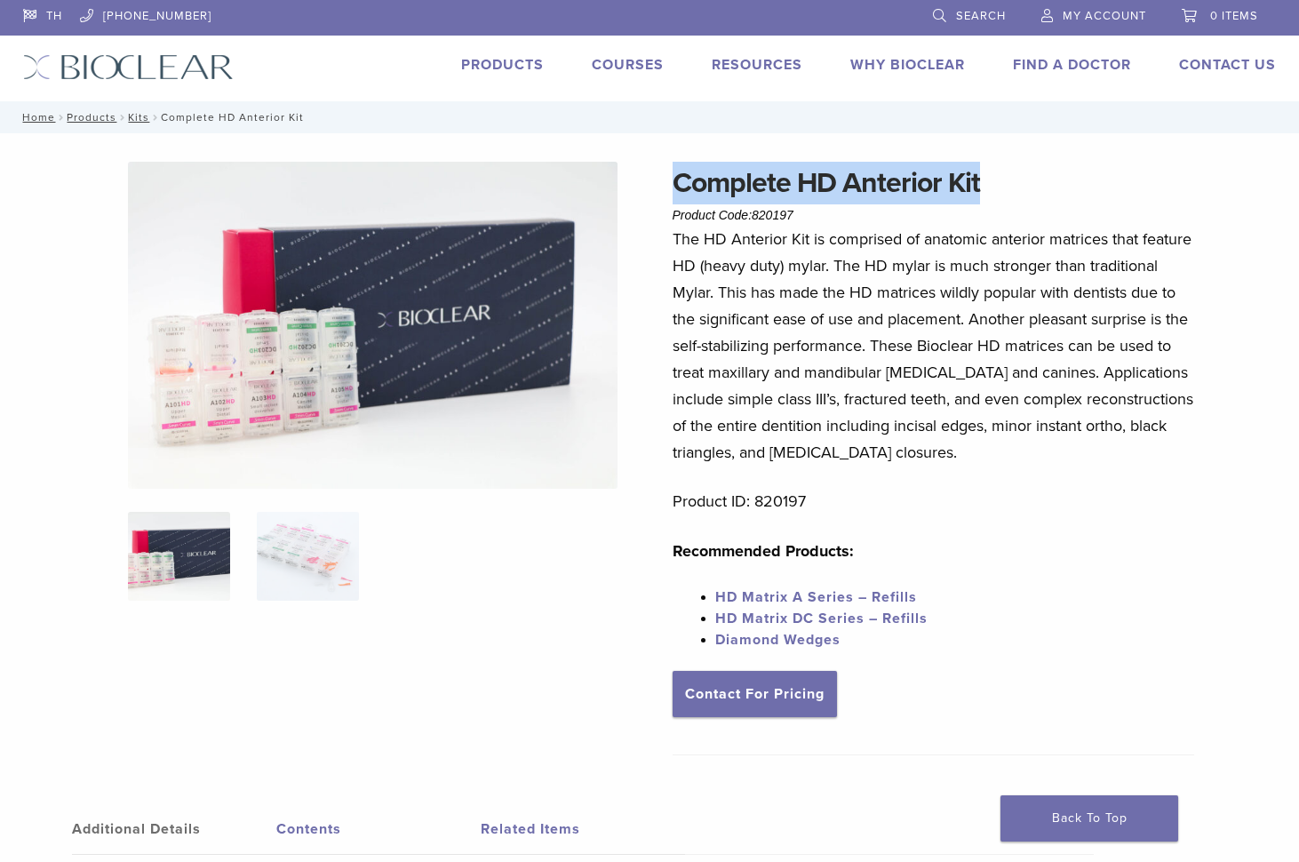
drag, startPoint x: 990, startPoint y: 177, endPoint x: 659, endPoint y: 181, distance: 330.6
click at [659, 181] on div "Complete HD Anterior Kit Product Code: 820197 $ 329.28 Complete HD Anterior Kit…" at bounding box center [650, 754] width 1280 height 1185
copy h1 "Complete HD Anterior Kit"
